Goal: Information Seeking & Learning: Find specific page/section

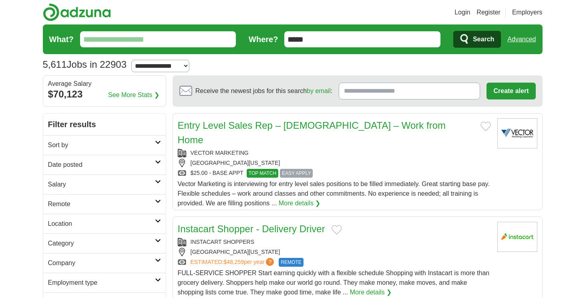
click at [195, 40] on input "What?" at bounding box center [158, 39] width 156 height 16
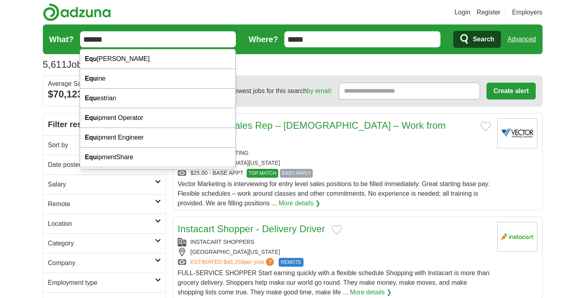
type input "******"
click at [454, 31] on button "Search" at bounding box center [478, 39] width 48 height 17
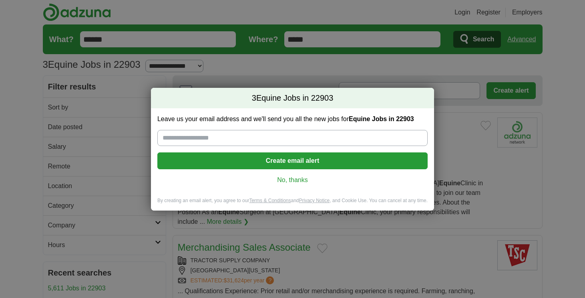
click at [295, 178] on link "No, thanks" at bounding box center [293, 179] width 258 height 9
